Goal: Information Seeking & Learning: Learn about a topic

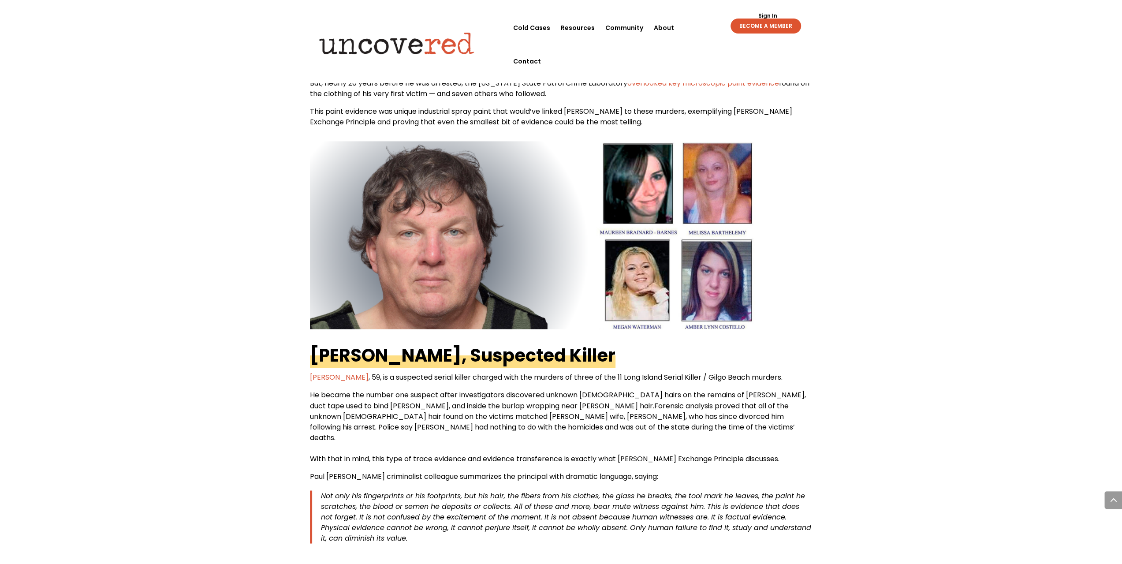
scroll to position [1376, 0]
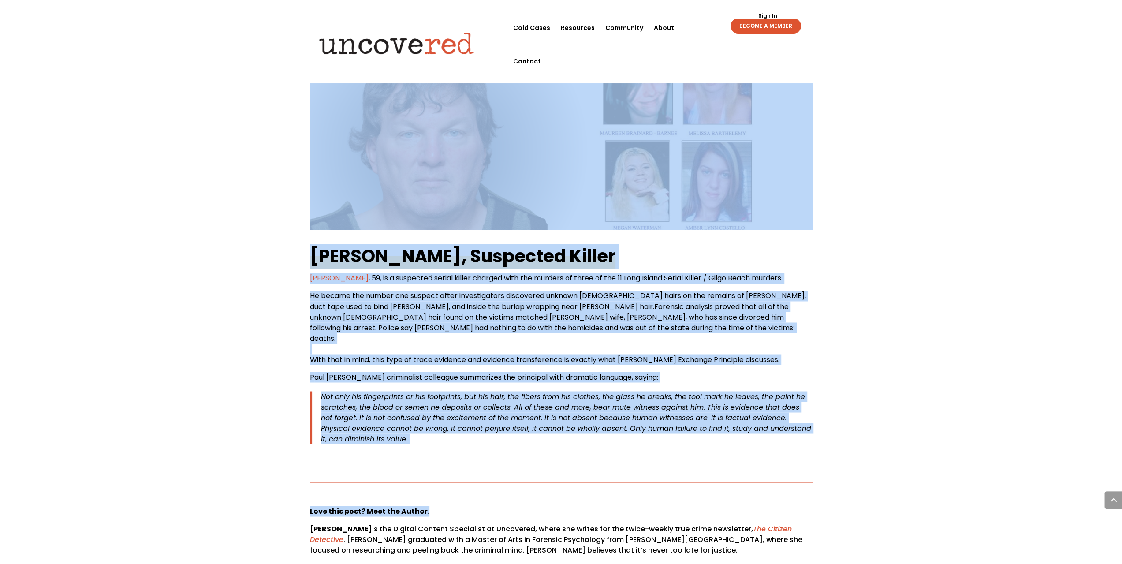
drag, startPoint x: 324, startPoint y: 171, endPoint x: 561, endPoint y: 452, distance: 367.4
click at [535, 505] on p "Love this post? Meet the Author." at bounding box center [561, 514] width 502 height 18
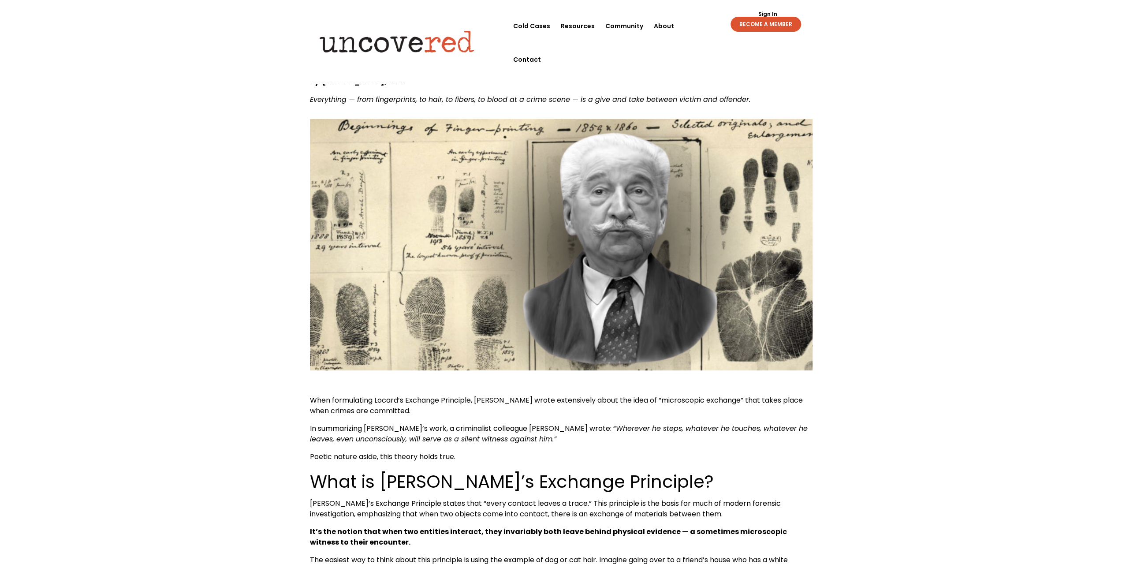
scroll to position [0, 0]
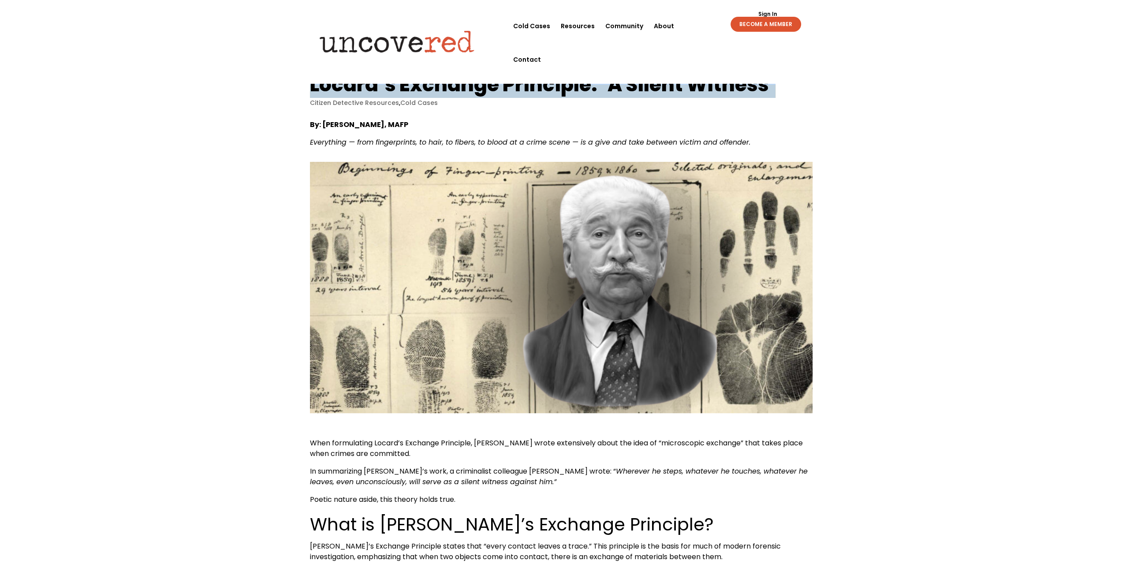
drag, startPoint x: 306, startPoint y: 83, endPoint x: 780, endPoint y: 71, distance: 474.8
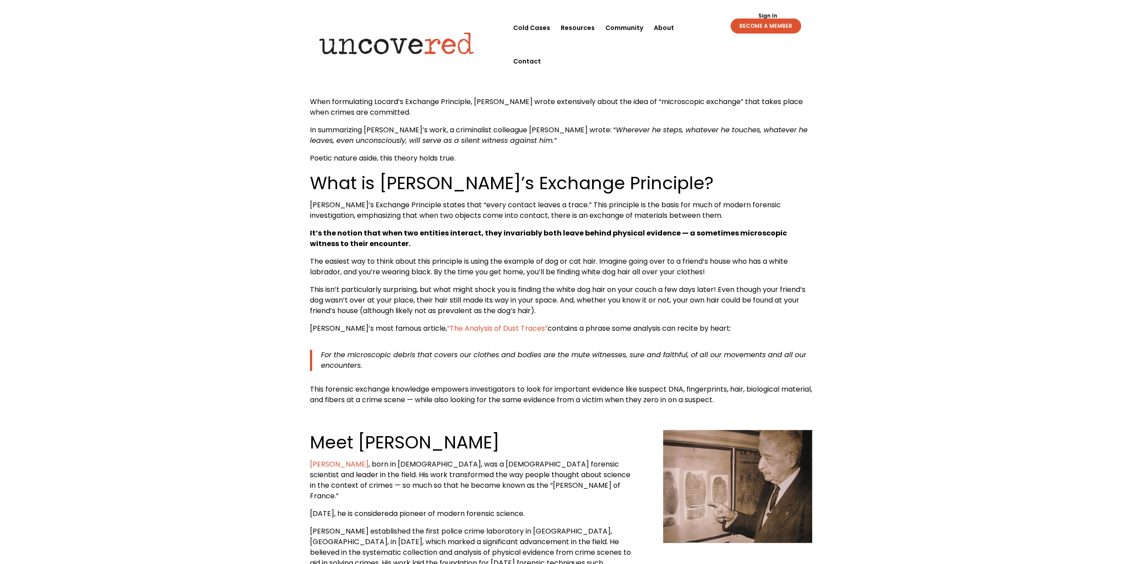
scroll to position [353, 0]
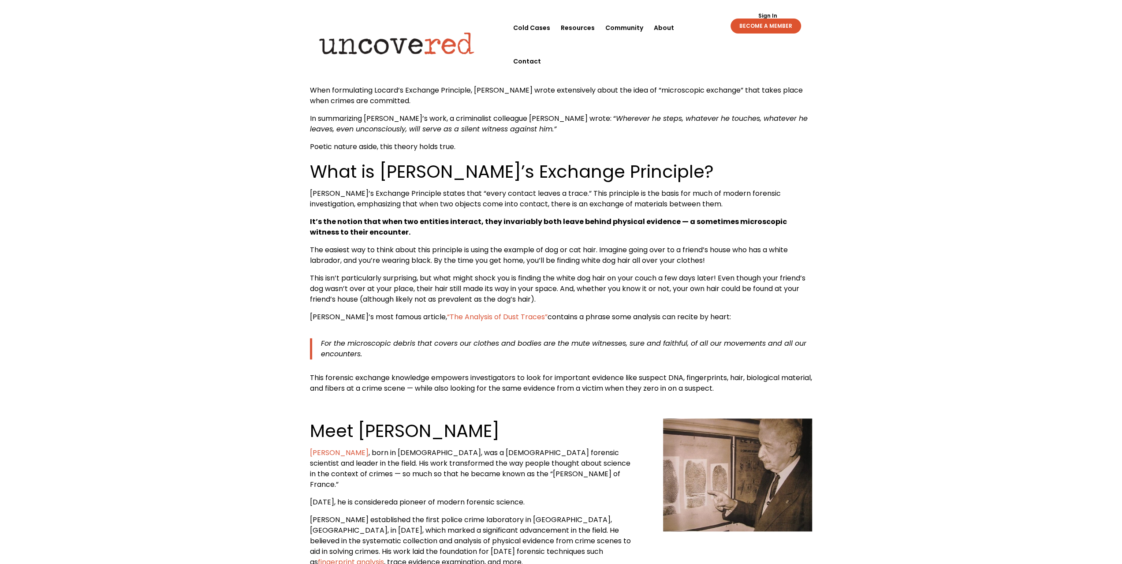
click at [314, 170] on span "What is [PERSON_NAME]’s Exchange Principle?" at bounding box center [512, 171] width 404 height 25
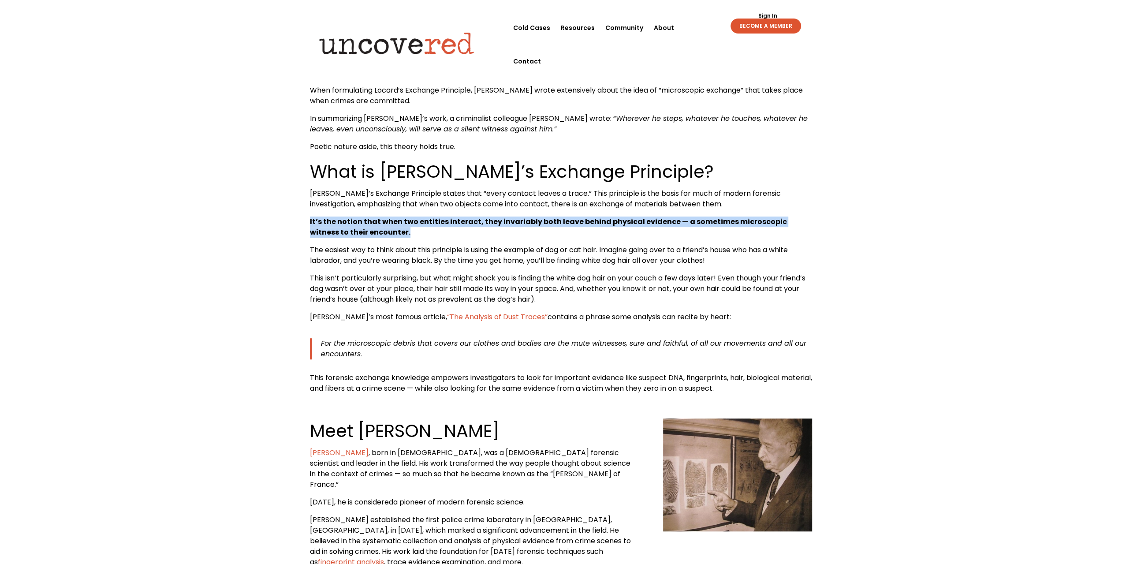
drag, startPoint x: 307, startPoint y: 222, endPoint x: 376, endPoint y: 237, distance: 70.8
copy b "It’s the notion that when two entities interact, they invariably both leave beh…"
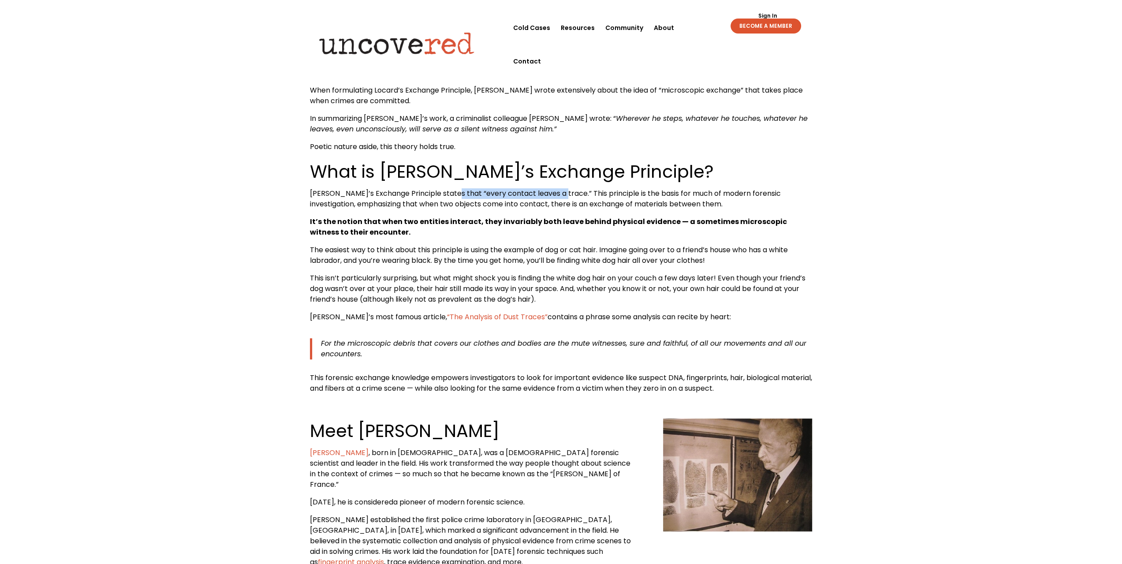
drag, startPoint x: 449, startPoint y: 194, endPoint x: 556, endPoint y: 197, distance: 106.7
click at [556, 197] on span "[PERSON_NAME]’s Exchange Principle states that “every contact leaves a trace.” …" at bounding box center [545, 198] width 471 height 21
copy span "“every contact leaves a trace.”"
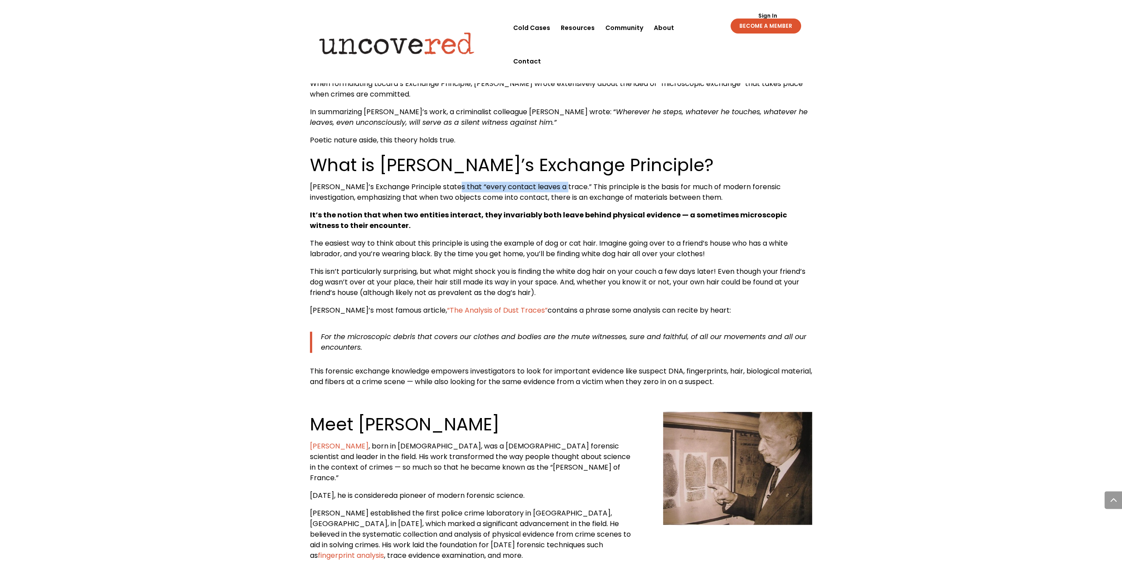
scroll to position [397, 0]
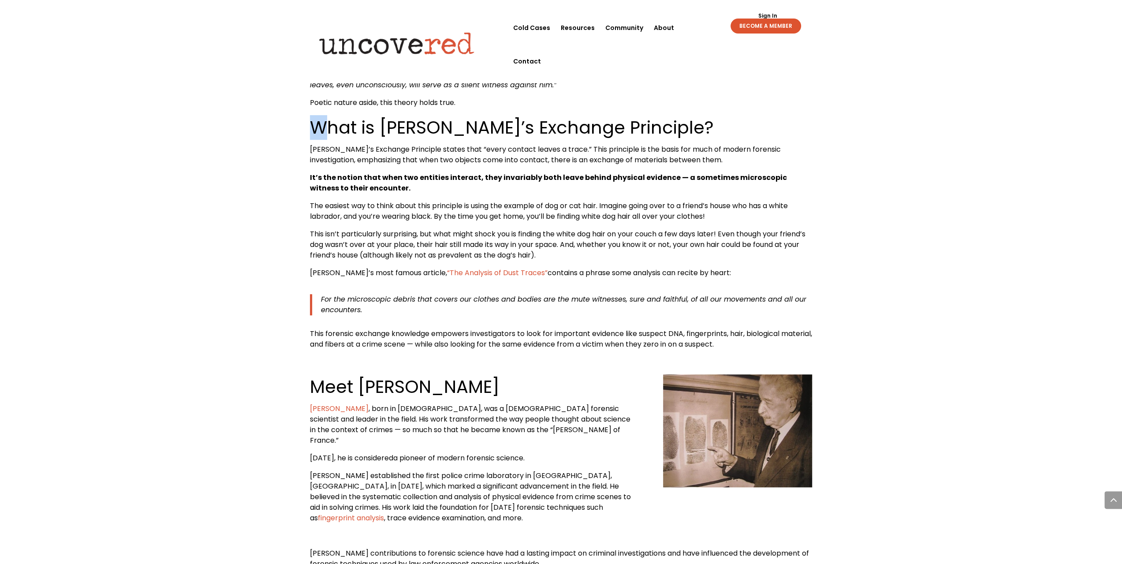
drag, startPoint x: 310, startPoint y: 124, endPoint x: 318, endPoint y: 127, distance: 8.5
click at [318, 127] on span "What is [PERSON_NAME]’s Exchange Principle?" at bounding box center [512, 127] width 404 height 25
drag, startPoint x: 309, startPoint y: 380, endPoint x: 621, endPoint y: 550, distance: 355.2
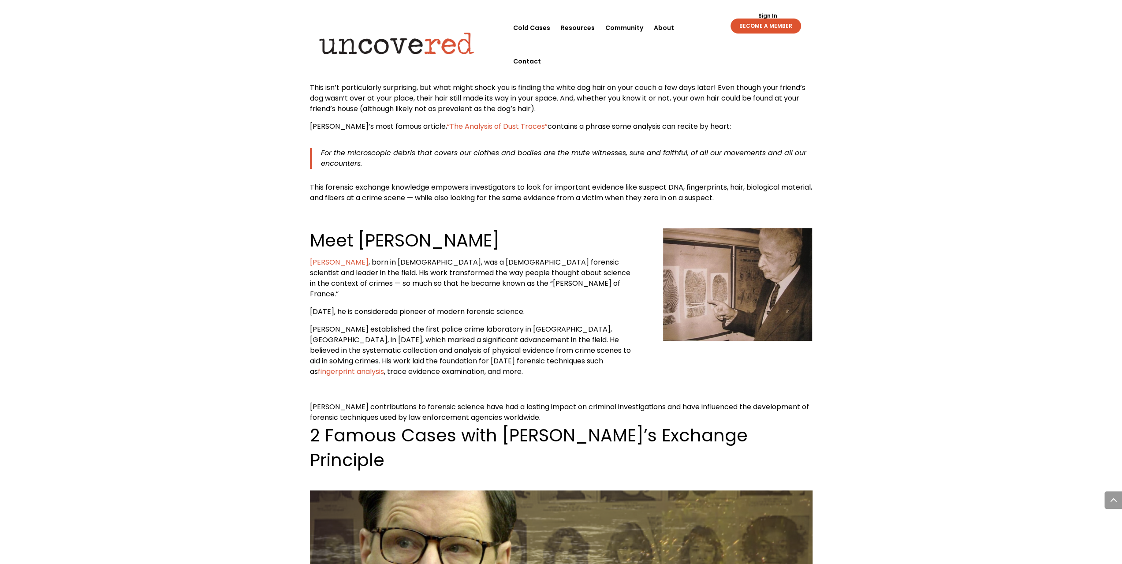
scroll to position [573, 0]
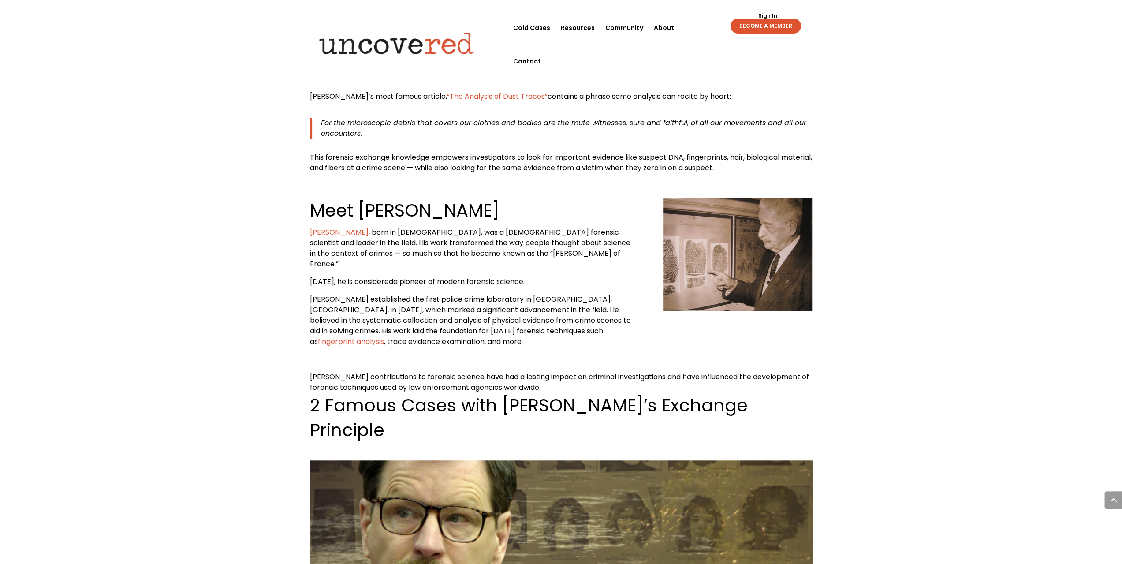
copy div "Meet [PERSON_NAME] [PERSON_NAME] , born in [DEMOGRAPHIC_DATA], was a [DEMOGRAPH…"
